Goal: Information Seeking & Learning: Find specific fact

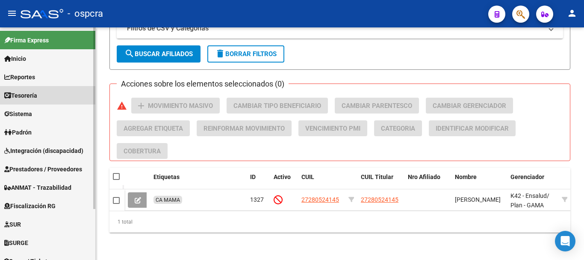
click at [36, 95] on span "Tesorería" at bounding box center [20, 95] width 33 height 9
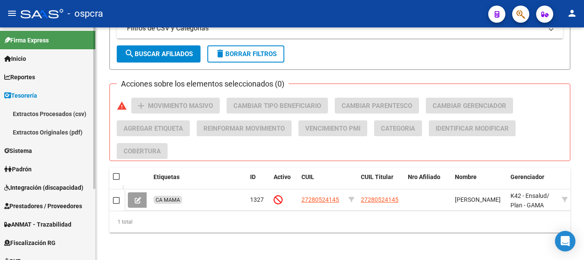
click at [39, 154] on link "Sistema" at bounding box center [47, 150] width 95 height 18
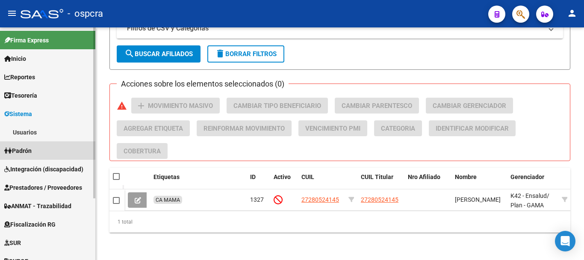
click at [32, 149] on span "Padrón" at bounding box center [17, 150] width 27 height 9
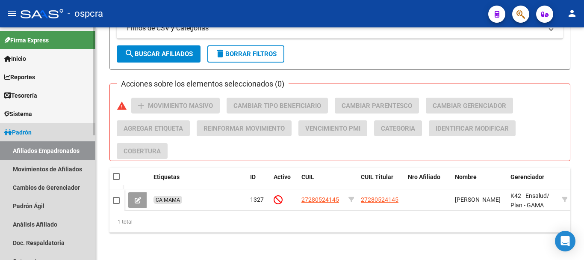
click at [28, 150] on link "Afiliados Empadronados" at bounding box center [47, 150] width 95 height 18
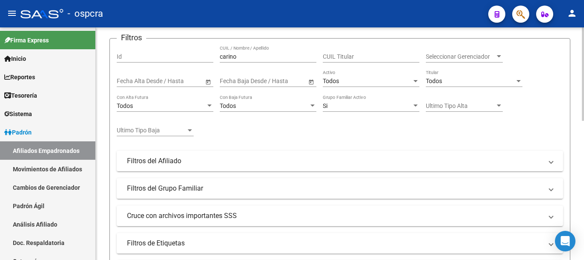
scroll to position [90, 0]
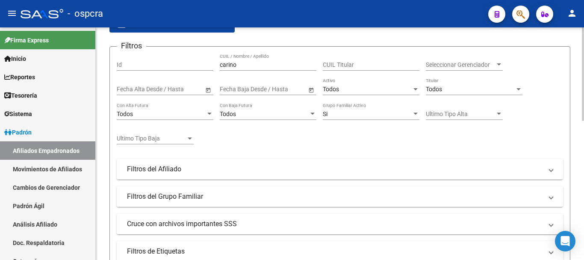
click at [350, 111] on div "Si" at bounding box center [367, 113] width 89 height 7
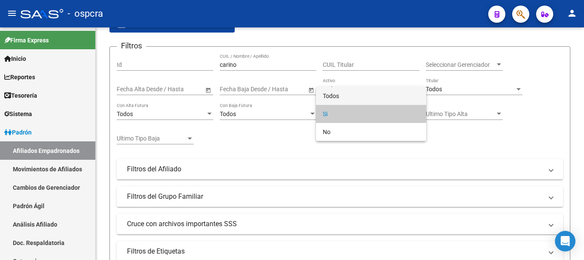
click at [345, 92] on span "Todos" at bounding box center [371, 96] width 97 height 18
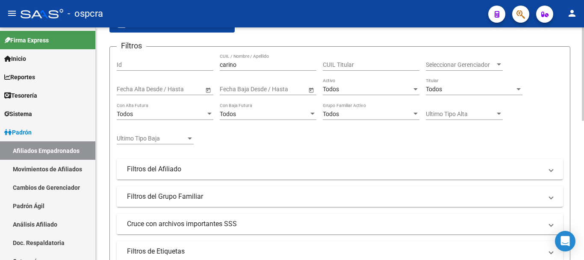
click at [310, 152] on div "Filtros Id carino CUIL / Nombre / Apellido CUIL Titular Seleccionar Gerenciador…" at bounding box center [340, 157] width 447 height 208
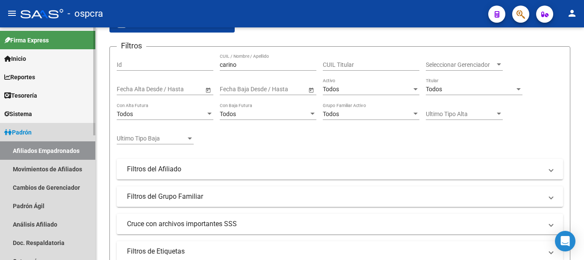
click at [26, 153] on link "Afiliados Empadronados" at bounding box center [47, 150] width 95 height 18
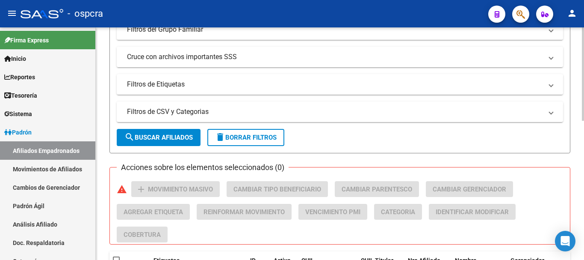
scroll to position [346, 0]
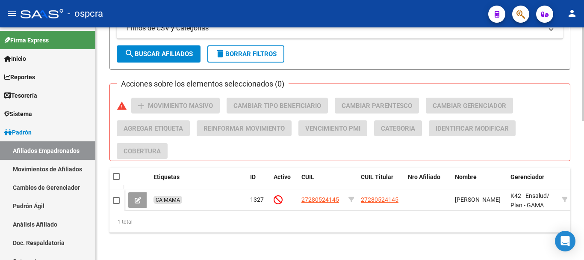
click at [183, 50] on span "search Buscar Afiliados" at bounding box center [158, 54] width 68 height 8
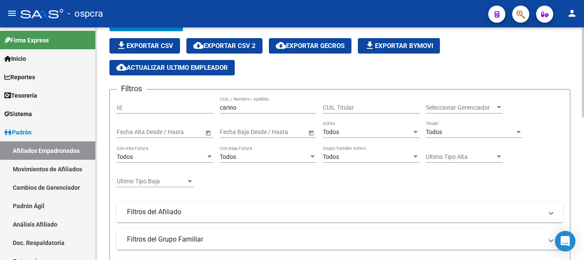
scroll to position [0, 0]
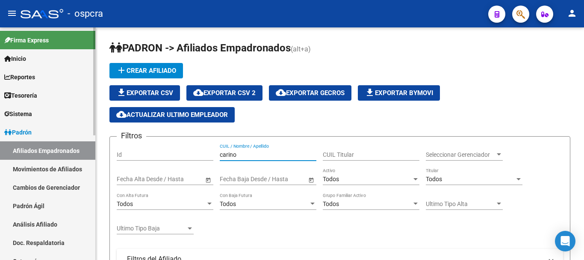
drag, startPoint x: 257, startPoint y: 151, endPoint x: 0, endPoint y: 122, distance: 259.2
click at [0, 128] on mat-sidenav-container "Firma Express Inicio Instructivos Contacto OS Reportes Ingresos Devengados Anál…" at bounding box center [292, 143] width 584 height 232
click at [234, 155] on input "DIAZDOMINGO" at bounding box center [268, 154] width 97 height 7
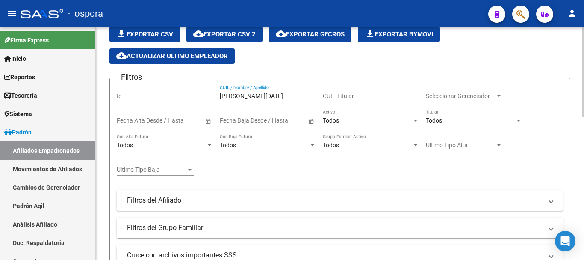
scroll to position [171, 0]
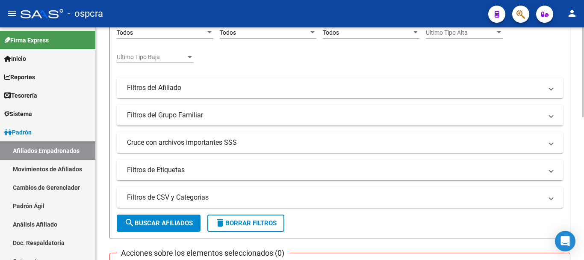
click at [151, 218] on button "search Buscar Afiliados" at bounding box center [159, 222] width 84 height 17
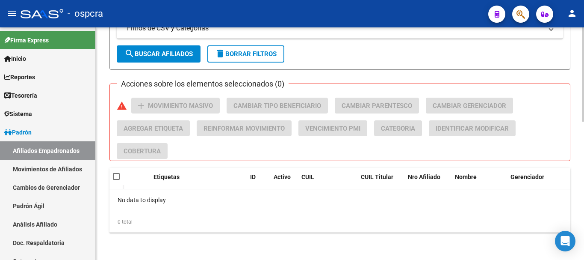
scroll to position [83, 0]
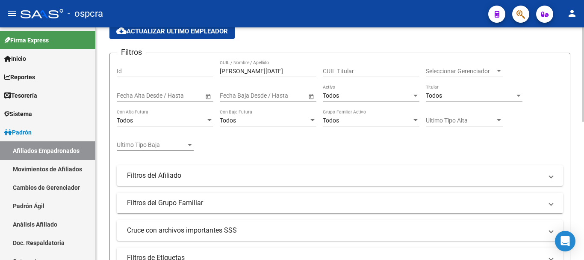
drag, startPoint x: 276, startPoint y: 62, endPoint x: 267, endPoint y: 69, distance: 10.7
click at [267, 69] on div "[PERSON_NAME][DATE] / Nombre / Apellido" at bounding box center [268, 68] width 97 height 17
drag, startPoint x: 267, startPoint y: 69, endPoint x: 234, endPoint y: 71, distance: 33.4
click at [234, 71] on input "[PERSON_NAME][DATE]" at bounding box center [268, 71] width 97 height 7
type input "DIAZ"
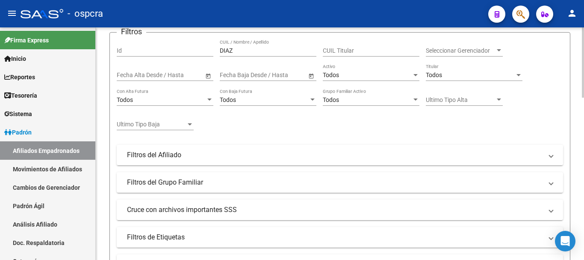
scroll to position [0, 0]
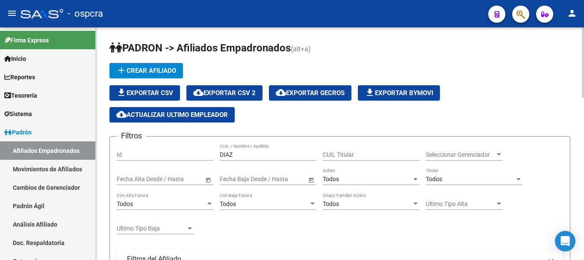
click at [358, 178] on div "Todos" at bounding box center [367, 178] width 89 height 7
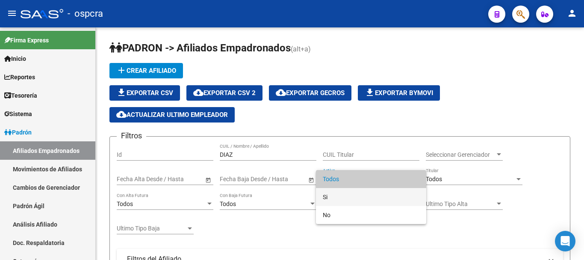
click at [355, 198] on span "Si" at bounding box center [371, 197] width 97 height 18
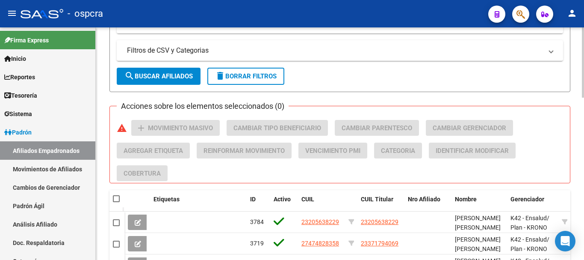
scroll to position [282, 0]
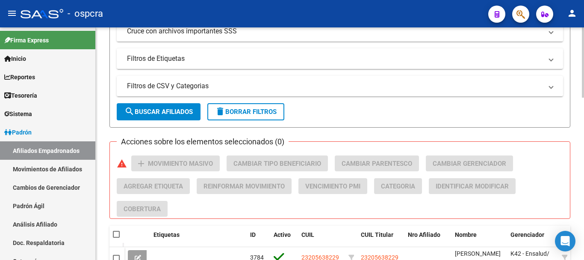
click at [185, 113] on span "search Buscar Afiliados" at bounding box center [158, 112] width 68 height 8
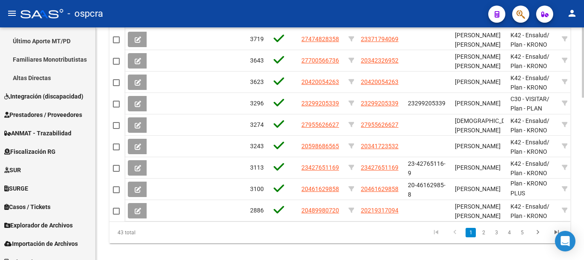
scroll to position [539, 0]
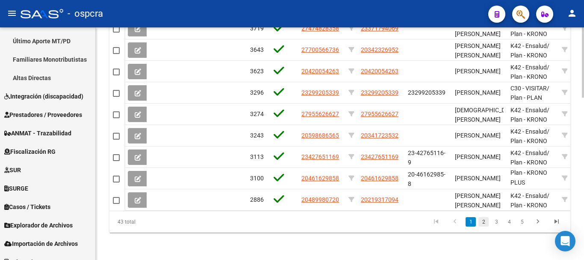
click at [484, 224] on link "2" at bounding box center [484, 221] width 10 height 9
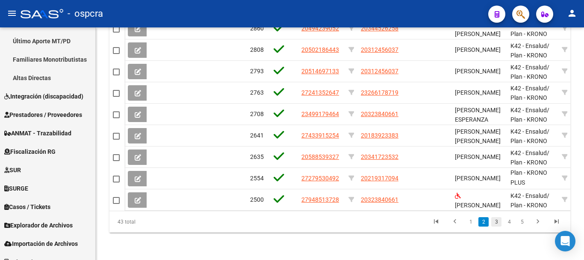
click at [499, 222] on link "3" at bounding box center [496, 221] width 10 height 9
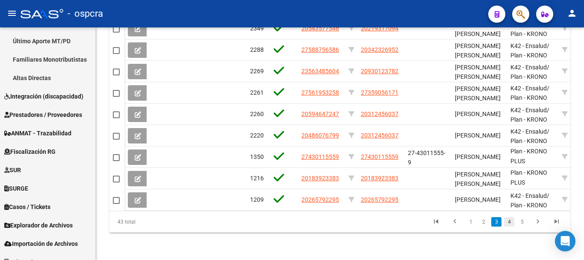
click at [509, 221] on link "4" at bounding box center [509, 221] width 10 height 9
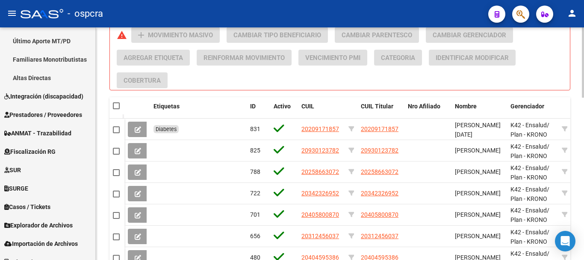
scroll to position [453, 0]
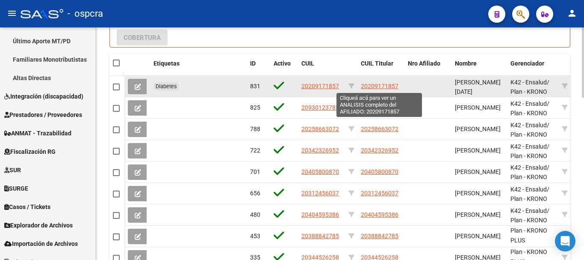
click at [365, 89] on span "20209171857" at bounding box center [380, 86] width 38 height 7
type textarea "20209171857"
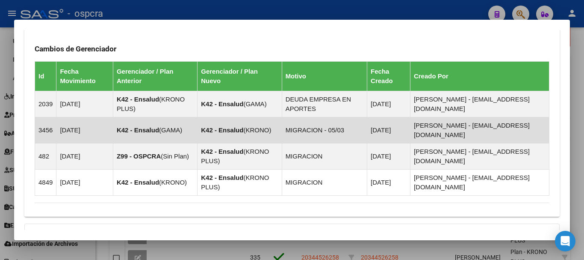
scroll to position [575, 0]
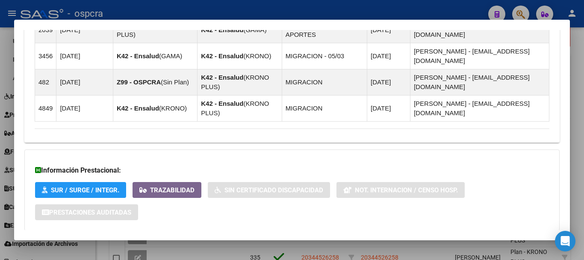
click at [316, 237] on mat-expansion-panel-header "Aportes y Contribuciones del Afiliado: 20209171857" at bounding box center [291, 247] width 535 height 21
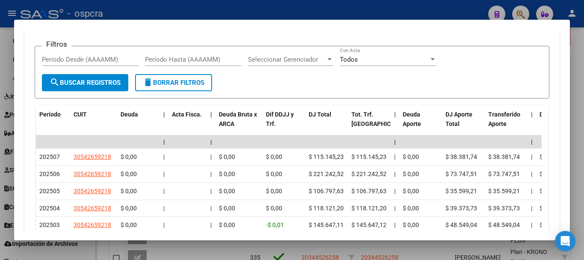
scroll to position [882, 0]
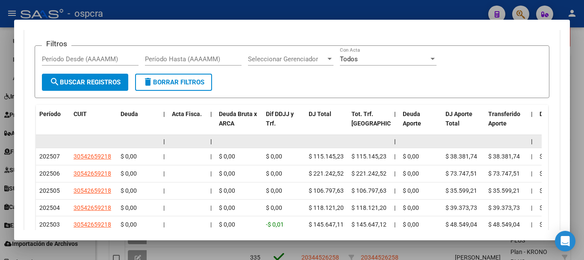
click at [307, 135] on datatable-body-cell at bounding box center [326, 141] width 43 height 13
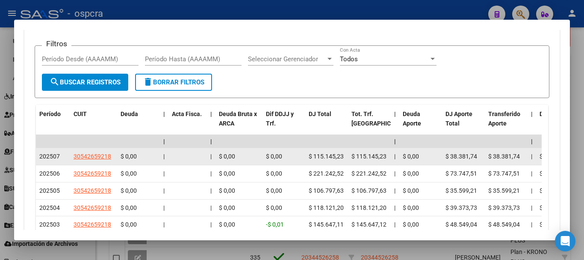
click at [308, 148] on datatable-body-cell "$ 115.145,23" at bounding box center [326, 156] width 43 height 17
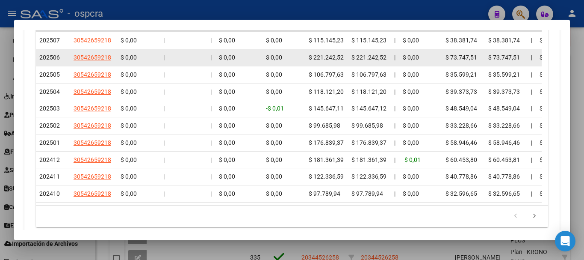
scroll to position [870, 0]
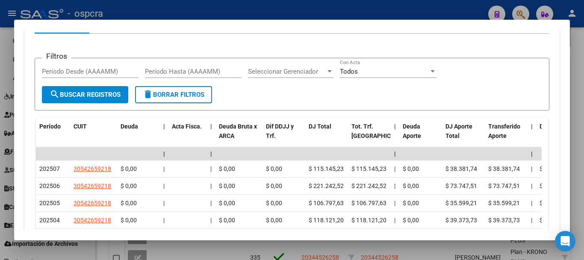
click at [0, 121] on div at bounding box center [292, 130] width 584 height 260
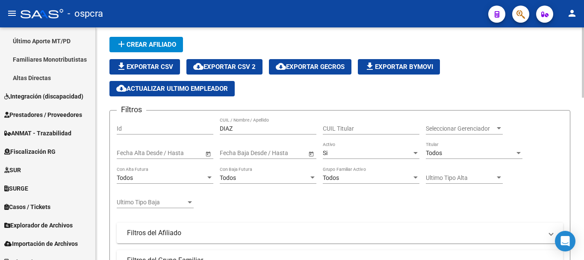
scroll to position [0, 0]
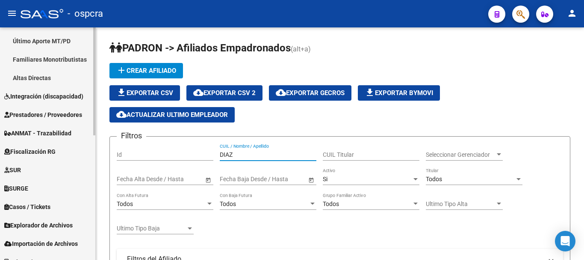
drag, startPoint x: 269, startPoint y: 154, endPoint x: 0, endPoint y: 121, distance: 271.0
click at [0, 121] on mat-sidenav-container "Firma Express Inicio Instructivos Contacto OS Reportes Ingresos Devengados Anál…" at bounding box center [292, 143] width 584 height 232
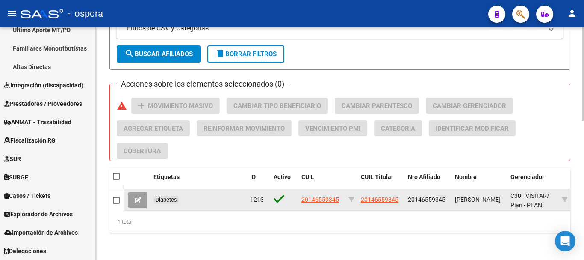
scroll to position [0, 50]
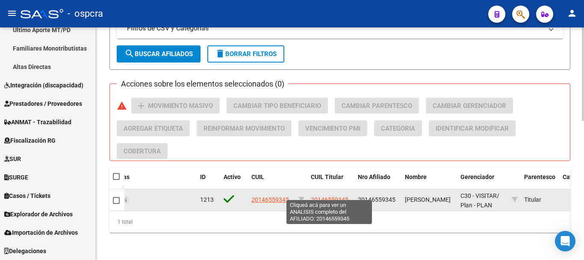
type input "[PERSON_NAME]"
click at [322, 196] on span "20146559345" at bounding box center [330, 199] width 38 height 7
type textarea "20146559345"
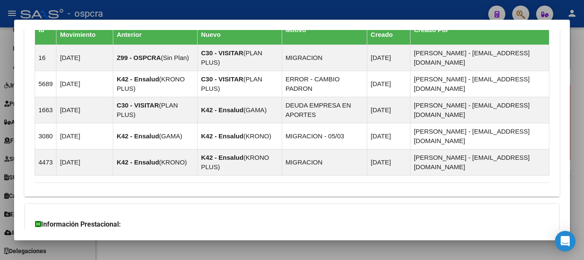
scroll to position [592, 0]
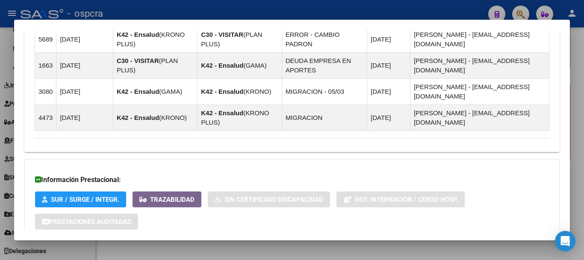
click at [492, 247] on mat-expansion-panel-header "Aportes y Contribuciones del Afiliado: 20146559345" at bounding box center [291, 257] width 535 height 21
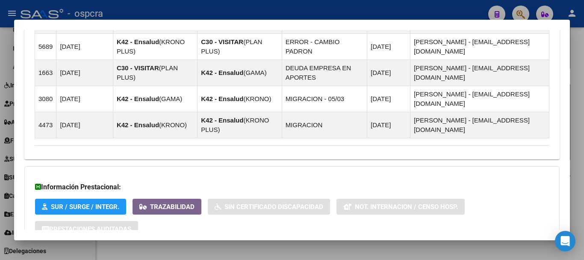
scroll to position [502, 0]
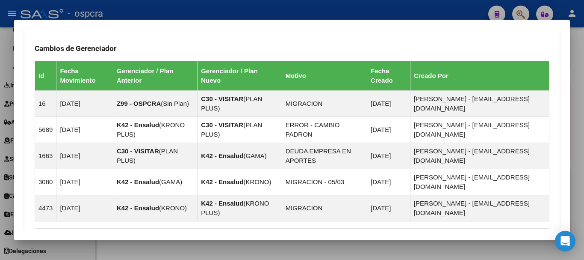
click at [0, 118] on div at bounding box center [292, 130] width 584 height 260
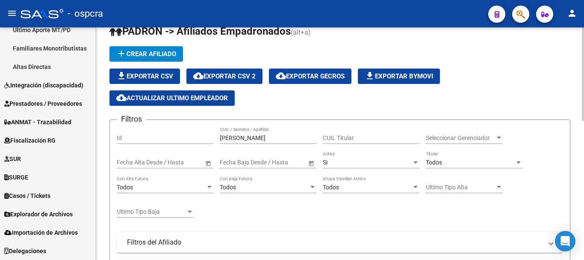
scroll to position [0, 0]
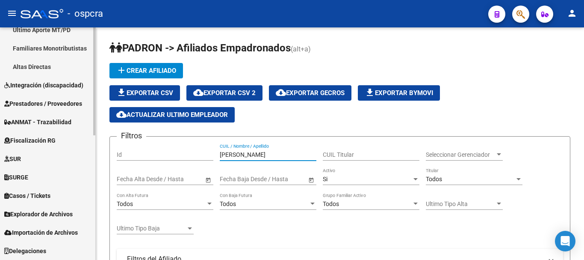
drag, startPoint x: 255, startPoint y: 157, endPoint x: 0, endPoint y: 110, distance: 259.3
click at [92, 136] on mat-sidenav-container "Firma Express Inicio Instructivos Contacto OS Reportes Ingresos Devengados Anál…" at bounding box center [292, 143] width 584 height 232
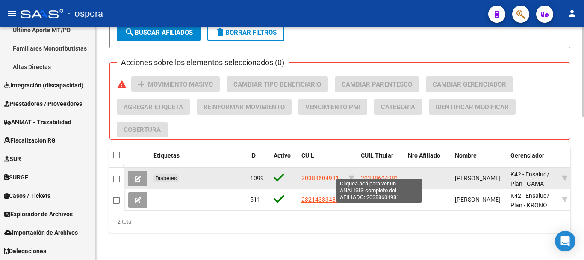
type input "[PERSON_NAME]"
click at [363, 175] on span "20388604981" at bounding box center [380, 178] width 38 height 7
type textarea "20388604981"
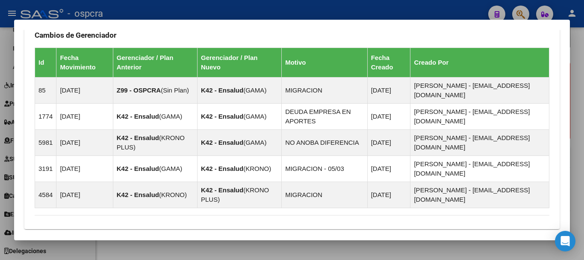
scroll to position [583, 0]
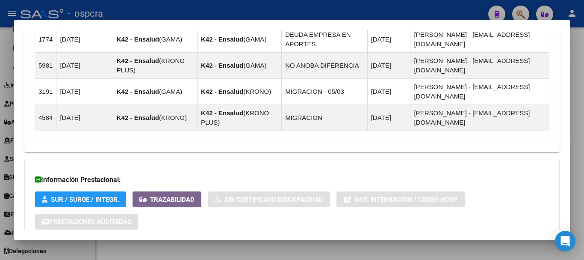
click at [141, 252] on strong "Aportes y Contribuciones del Afiliado: 20388604981" at bounding box center [121, 257] width 173 height 10
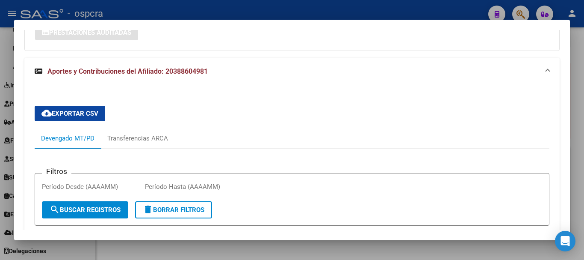
scroll to position [804, 0]
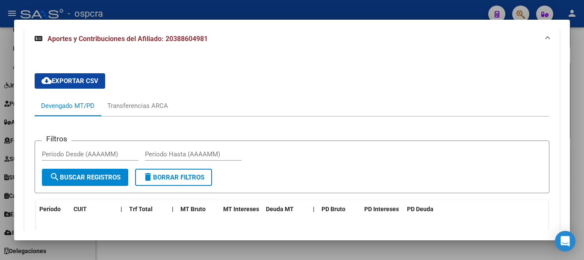
click at [144, 249] on datatable-body-cell "$ 17.315,97" at bounding box center [147, 255] width 43 height 13
click at [144, 252] on span "$ 17.315,97" at bounding box center [145, 255] width 32 height 7
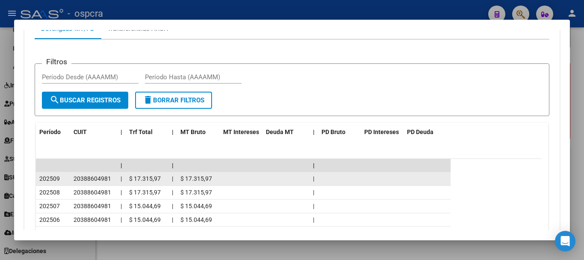
scroll to position [624, 0]
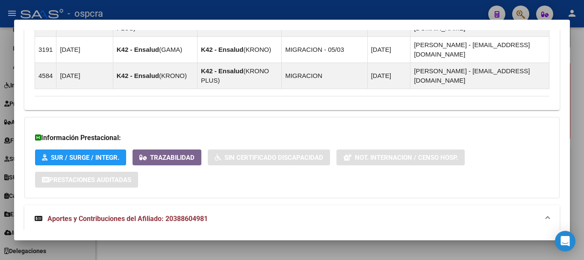
click at [0, 106] on div at bounding box center [292, 130] width 584 height 260
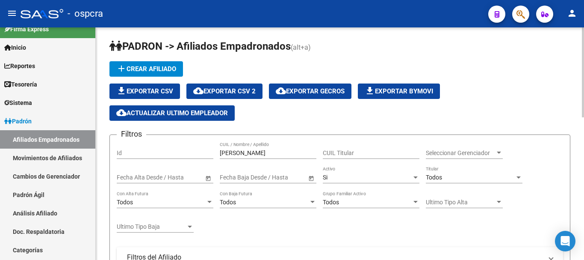
scroll to position [0, 0]
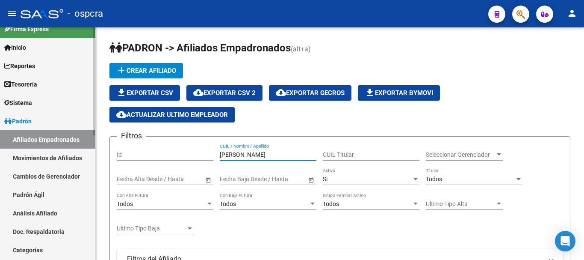
drag, startPoint x: 262, startPoint y: 154, endPoint x: 0, endPoint y: 53, distance: 281.1
click at [0, 90] on mat-sidenav-container "Firma Express Inicio Instructivos Contacto OS Reportes Ingresos Devengados Anál…" at bounding box center [292, 143] width 584 height 232
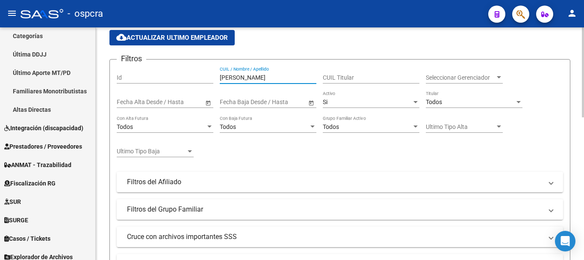
scroll to position [214, 0]
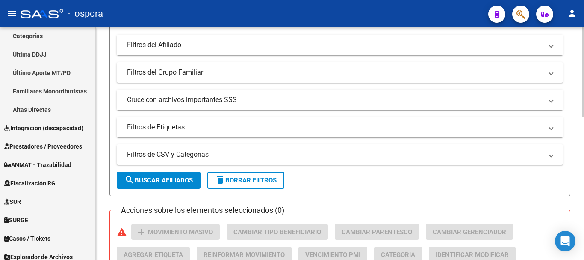
type input "[PERSON_NAME]"
click at [178, 177] on span "search Buscar Afiliados" at bounding box center [158, 180] width 68 height 8
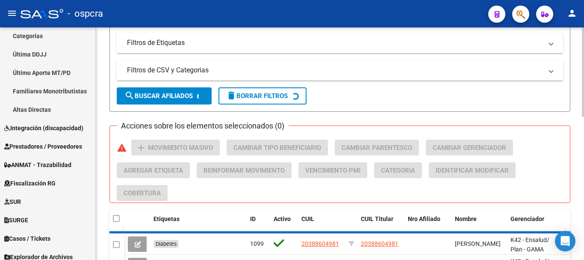
scroll to position [370, 0]
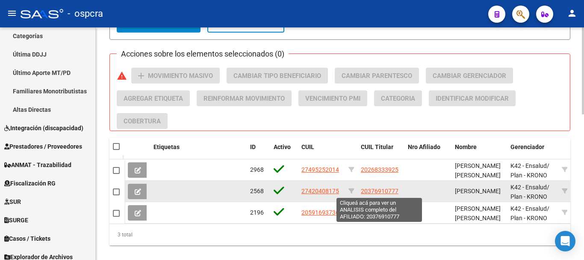
click at [377, 187] on span "20376910777" at bounding box center [380, 190] width 38 height 7
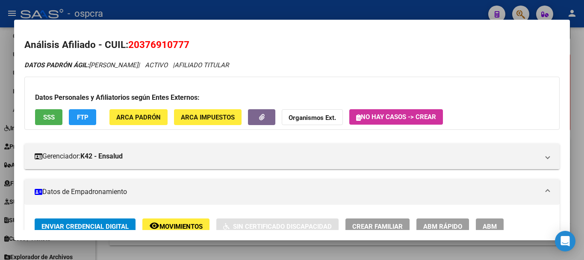
click at [15, 118] on mat-dialog-content "Análisis Afiliado - CUIL: 20376910777 DATOS PADRÓN ÁGIL: [PERSON_NAME] | ACTIVO…" at bounding box center [292, 130] width 556 height 200
click at [0, 122] on div at bounding box center [292, 130] width 584 height 260
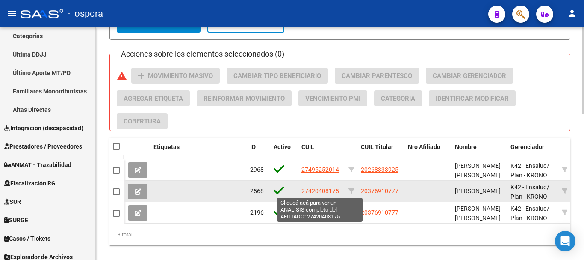
click at [325, 192] on span "27420408175" at bounding box center [321, 190] width 38 height 7
type textarea "27420408175"
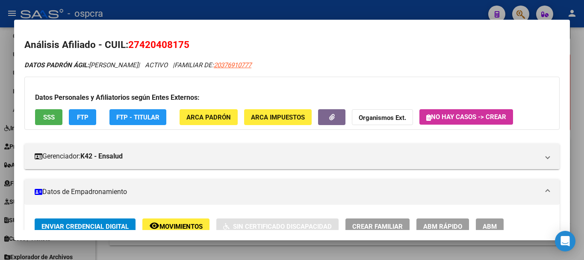
drag, startPoint x: 139, startPoint y: 48, endPoint x: 184, endPoint y: 48, distance: 44.9
click at [184, 48] on span "27420408175" at bounding box center [158, 44] width 61 height 11
copy span "42040817"
click at [0, 161] on div at bounding box center [292, 130] width 584 height 260
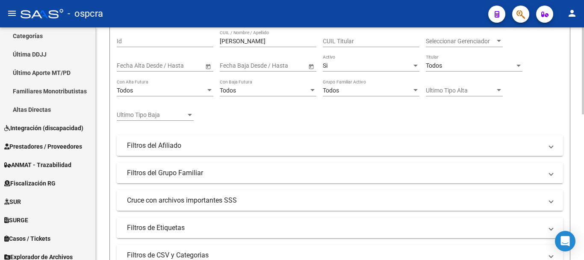
scroll to position [0, 0]
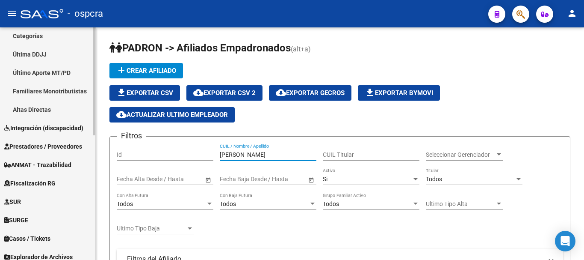
drag, startPoint x: 243, startPoint y: 153, endPoint x: 9, endPoint y: 118, distance: 236.1
click at [14, 119] on mat-sidenav-container "Firma Express Inicio Instructivos Contacto OS Reportes Ingresos Devengados Anál…" at bounding box center [292, 143] width 584 height 232
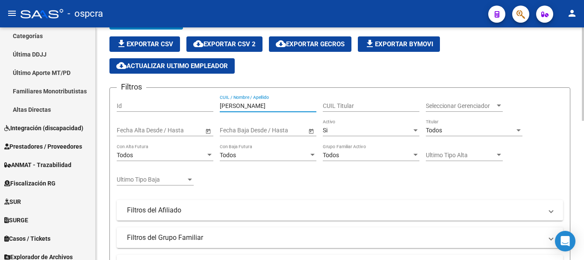
scroll to position [171, 0]
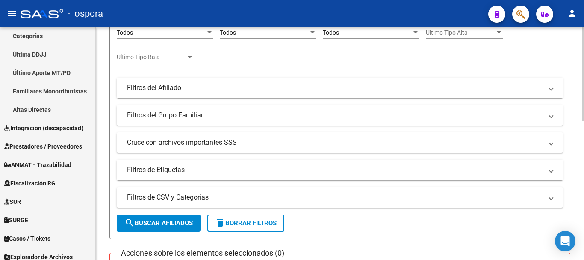
type input "[PERSON_NAME]"
click at [163, 220] on span "search Buscar Afiliados" at bounding box center [158, 223] width 68 height 8
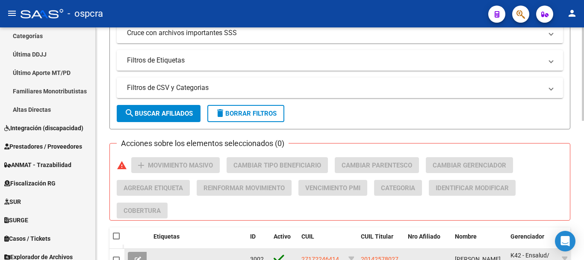
scroll to position [346, 0]
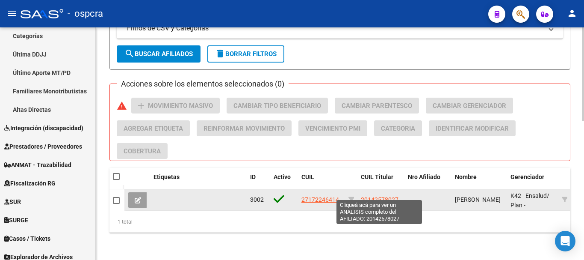
click at [395, 196] on span "20142578027" at bounding box center [380, 199] width 38 height 7
type textarea "20142578027"
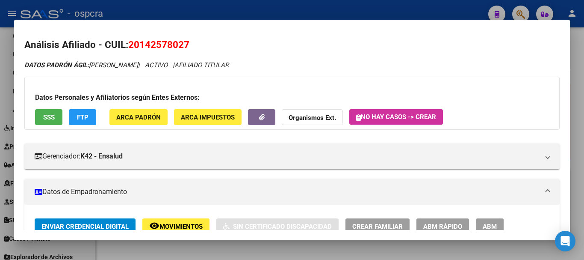
click at [0, 60] on div at bounding box center [292, 130] width 584 height 260
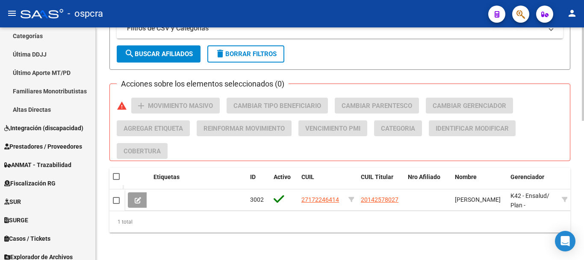
scroll to position [4, 0]
